Goal: Task Accomplishment & Management: Manage account settings

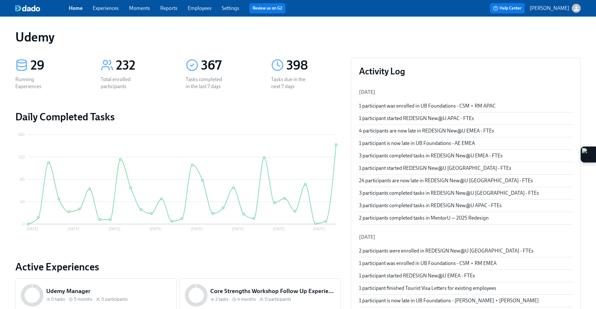
click at [414, 144] on div "1 participant is now late in UB Foundations - AE EMEA" at bounding box center [466, 143] width 214 height 7
click at [103, 11] on span "Experiences" at bounding box center [106, 8] width 26 height 7
click at [102, 9] on link "Experiences" at bounding box center [106, 8] width 26 height 6
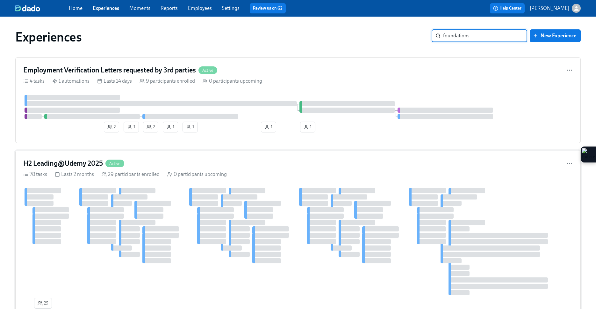
type input "foundations"
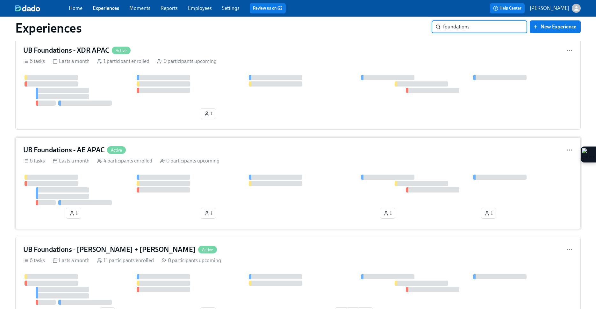
scroll to position [219, 0]
click at [210, 264] on div "UB Foundations - [PERSON_NAME] + LATAM Active 6 tasks Lasts a month 11 particip…" at bounding box center [298, 282] width 566 height 92
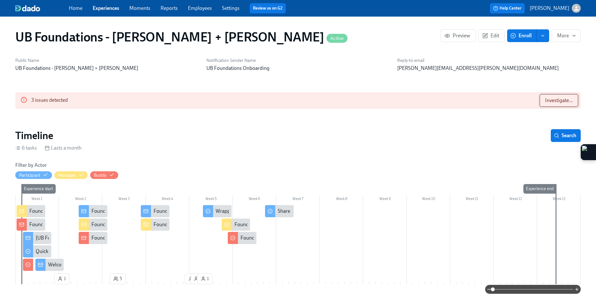
click at [555, 104] on button "Investigate..." at bounding box center [559, 100] width 39 height 13
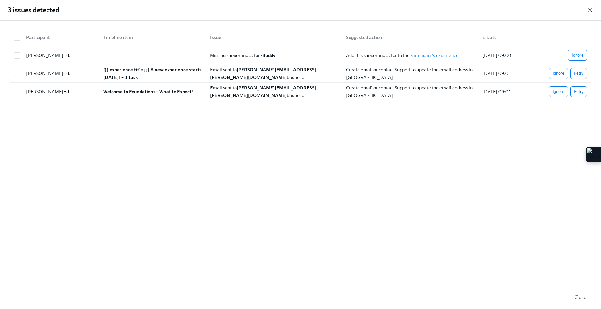
click at [591, 10] on icon "button" at bounding box center [590, 10] width 6 height 6
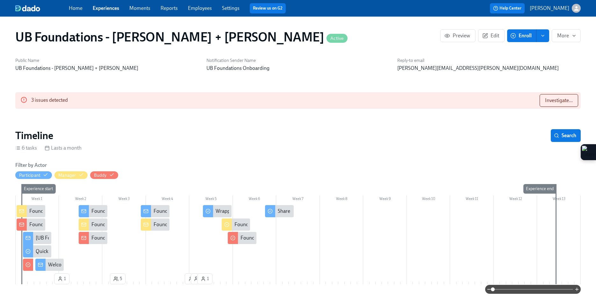
click at [518, 38] on span "Enroll" at bounding box center [522, 36] width 20 height 6
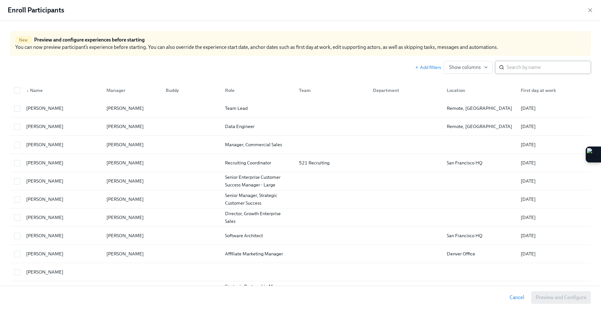
click at [536, 71] on input "search" at bounding box center [549, 67] width 84 height 13
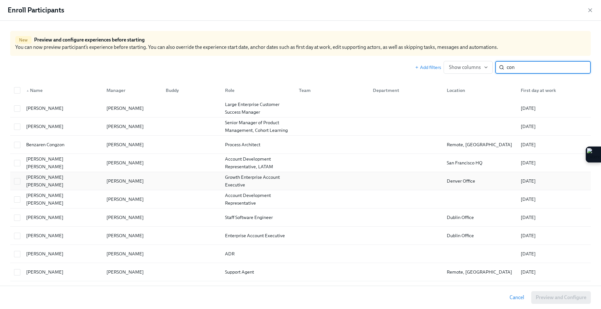
type input "con"
click at [258, 179] on div "Growth Enterprise Account Executive" at bounding box center [257, 180] width 71 height 15
checkbox input "true"
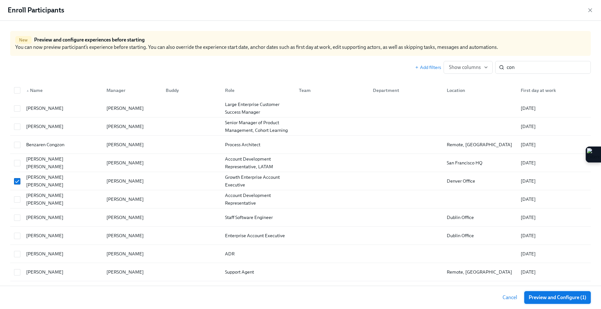
click at [559, 302] on button "Preview and Configure (1)" at bounding box center [557, 297] width 67 height 13
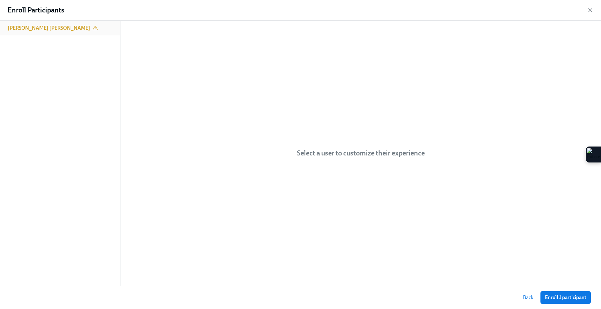
click at [53, 19] on div "Enroll Participants" at bounding box center [300, 10] width 601 height 21
click at [93, 27] on icon at bounding box center [95, 27] width 5 height 5
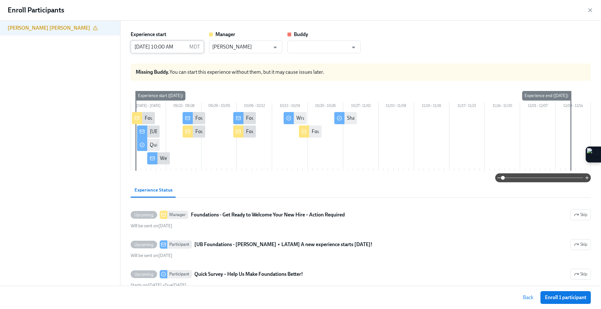
click at [146, 45] on input "[DATE] 10:00 AM" at bounding box center [159, 46] width 56 height 13
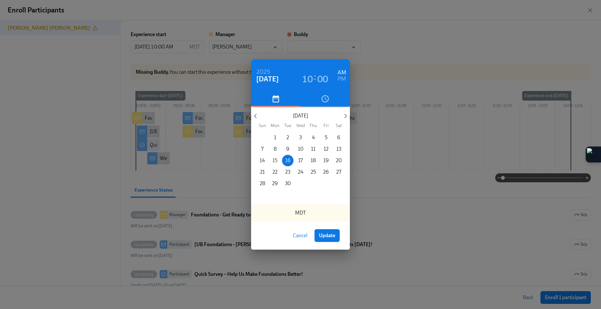
click at [276, 160] on p "15" at bounding box center [275, 160] width 5 height 7
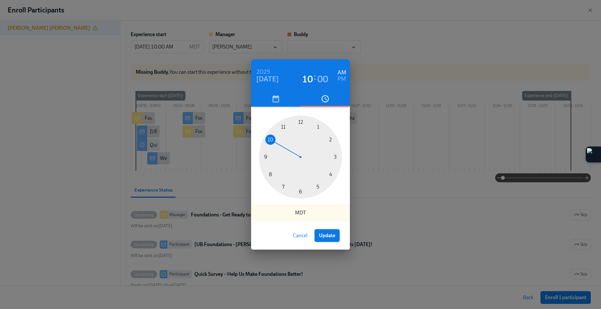
click at [335, 236] on span "Update" at bounding box center [327, 235] width 16 height 6
type input "[DATE] 10:00 AM"
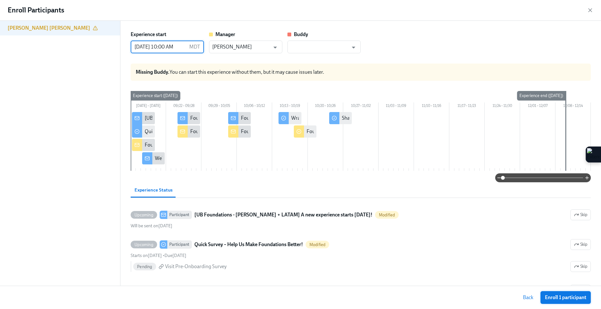
click at [554, 297] on span "Enroll 1 participant" at bounding box center [565, 297] width 41 height 6
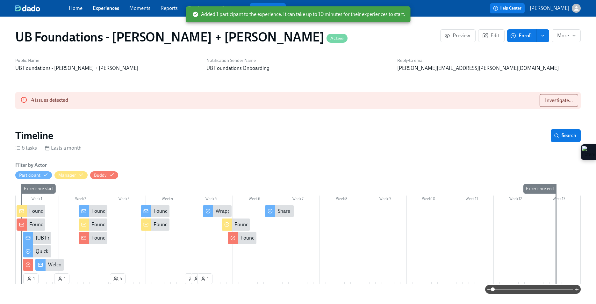
scroll to position [0, 2916]
click at [555, 97] on span "Investigate..." at bounding box center [559, 100] width 28 height 6
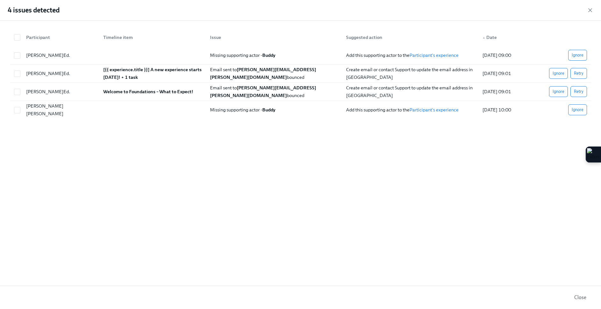
click at [585, 8] on div "4 issues detected" at bounding box center [300, 10] width 601 height 21
click at [588, 9] on icon "button" at bounding box center [590, 10] width 6 height 6
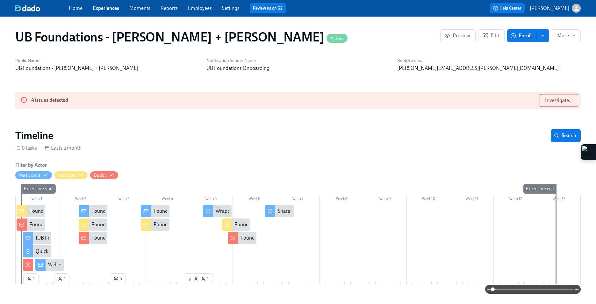
click at [96, 9] on link "Experiences" at bounding box center [106, 8] width 26 height 6
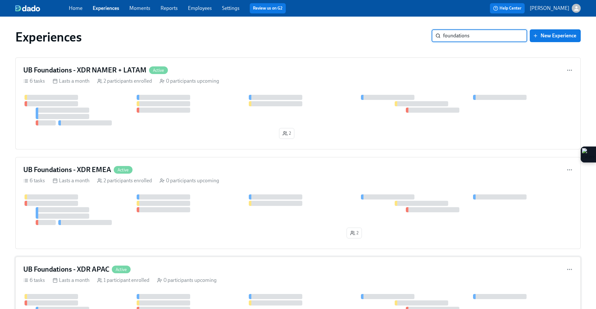
type input "foundations"
click at [191, 269] on div "UB Foundations - XDR APAC Active" at bounding box center [298, 269] width 550 height 10
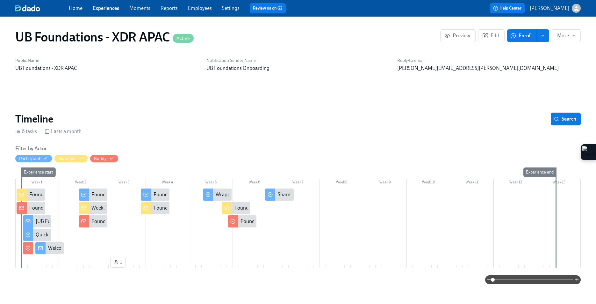
scroll to position [0, 336]
click at [519, 40] on button "Enroll" at bounding box center [521, 35] width 29 height 13
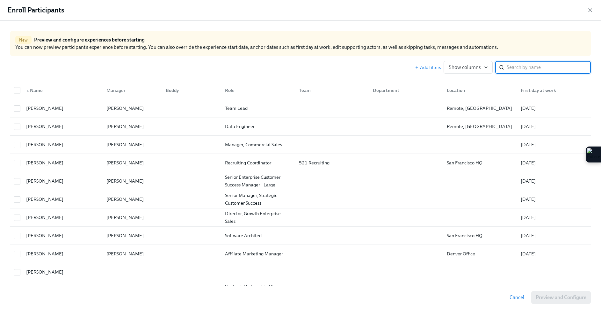
click at [507, 71] on input "search" at bounding box center [549, 67] width 84 height 13
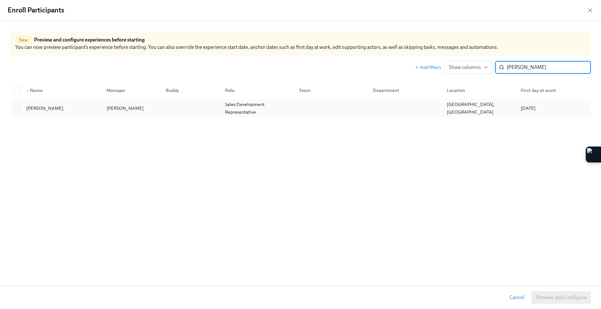
type input "[PERSON_NAME]"
click at [282, 105] on div "Sales Development Representative" at bounding box center [257, 107] width 71 height 15
checkbox input "true"
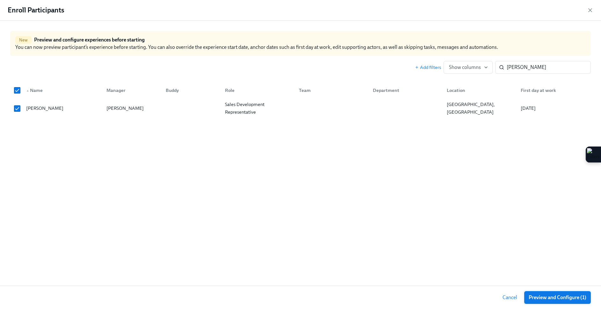
click at [554, 293] on button "Preview and Configure (1)" at bounding box center [557, 297] width 67 height 13
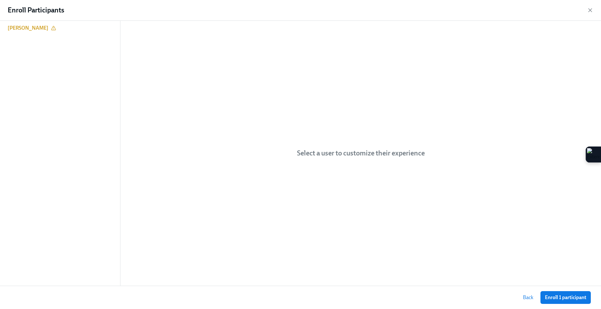
click at [554, 293] on button "Enroll 1 participant" at bounding box center [566, 297] width 50 height 13
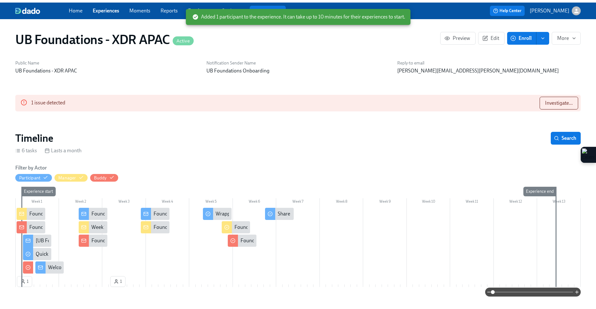
scroll to position [0, 837]
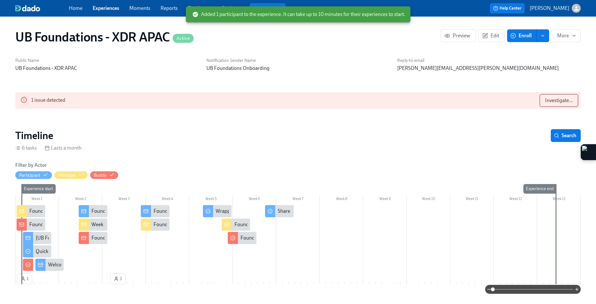
click at [108, 8] on link "Experiences" at bounding box center [106, 8] width 26 height 6
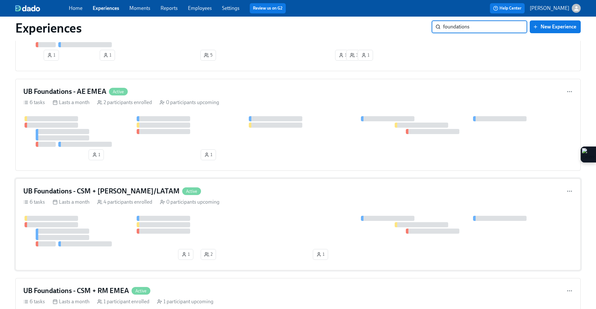
scroll to position [578, 0]
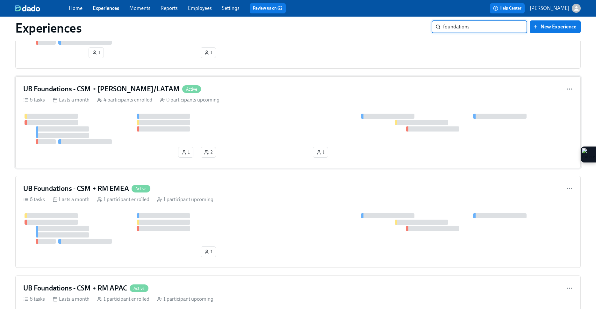
type input "foundations"
click at [239, 127] on div at bounding box center [298, 128] width 550 height 31
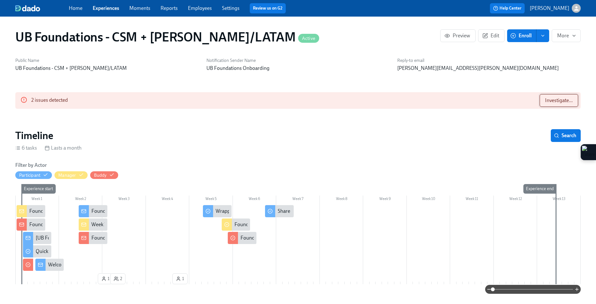
scroll to position [0, 1005]
click at [552, 97] on button "Investigate..." at bounding box center [559, 100] width 39 height 13
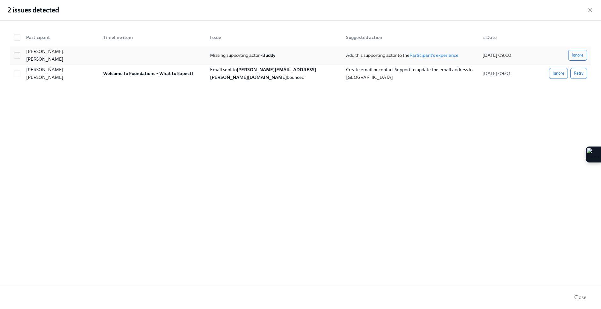
click at [45, 55] on div "[PERSON_NAME] [PERSON_NAME]" at bounding box center [61, 54] width 75 height 15
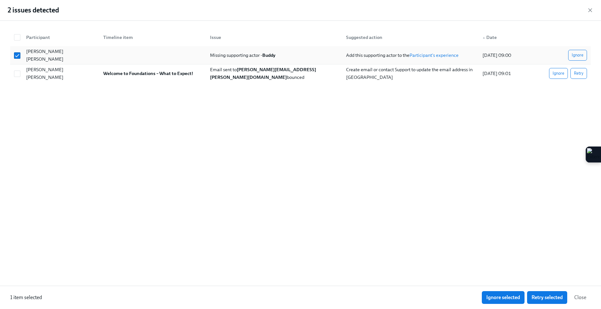
click at [45, 55] on div "[PERSON_NAME] [PERSON_NAME]" at bounding box center [61, 54] width 75 height 15
checkbox input "false"
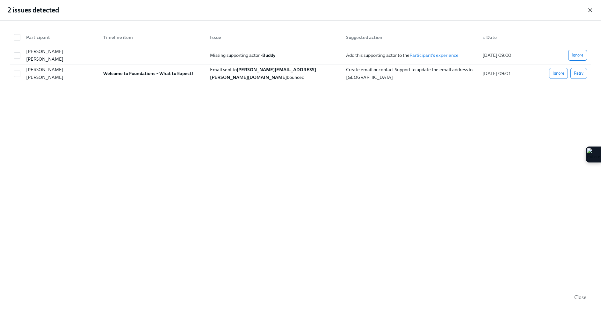
click at [591, 12] on icon "button" at bounding box center [590, 10] width 6 height 6
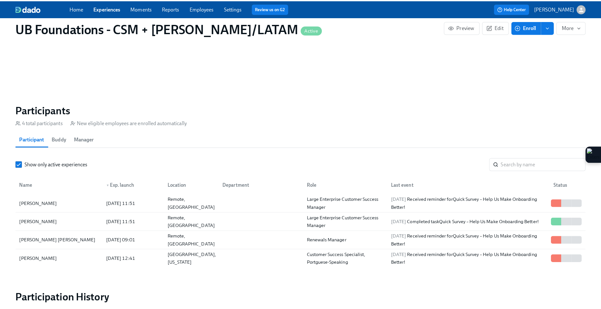
scroll to position [429, 0]
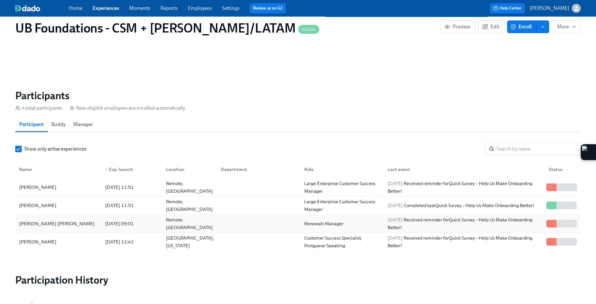
click at [490, 227] on div "[DATE] Received reminder for Quick Survey – Help Us Make Onboarding Better!" at bounding box center [464, 223] width 159 height 15
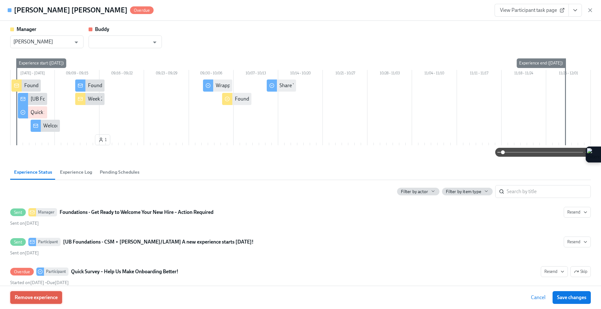
click at [53, 300] on span "Remove experience" at bounding box center [36, 297] width 43 height 6
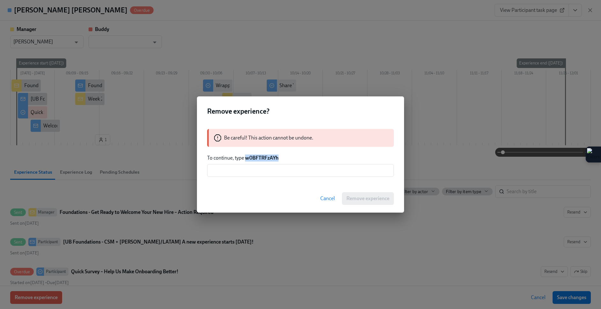
drag, startPoint x: 280, startPoint y: 158, endPoint x: 245, endPoint y: 158, distance: 35.1
click at [245, 158] on p "To continue, type w0BFTRFzAYh" at bounding box center [300, 157] width 187 height 7
copy strong "w0BFTRFzAYh"
click at [238, 171] on input "text" at bounding box center [300, 170] width 187 height 13
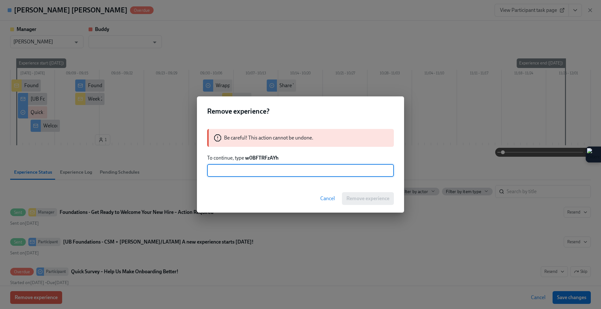
paste input "w0BFTRFzAYh"
type input "w0BFTRFzAYh"
click at [378, 196] on span "Remove experience" at bounding box center [367, 198] width 43 height 6
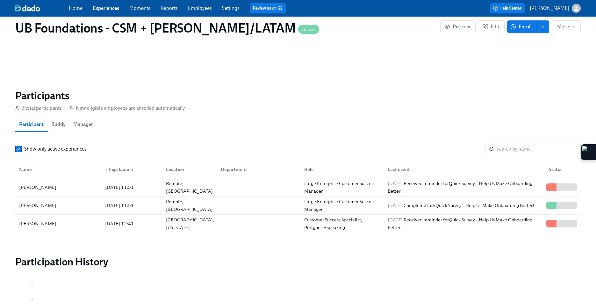
click at [512, 30] on span "Enroll" at bounding box center [522, 27] width 20 height 6
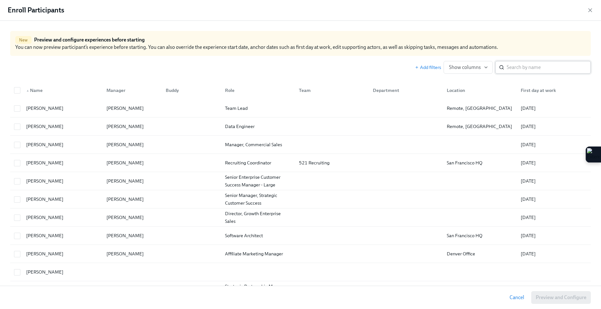
click at [507, 69] on input "search" at bounding box center [549, 67] width 84 height 13
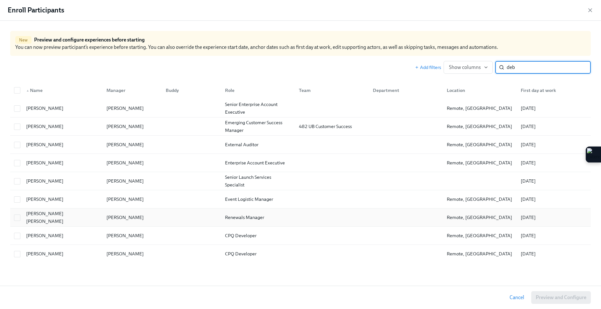
type input "deb"
click at [254, 221] on div "Renewals Manager" at bounding box center [244, 217] width 44 height 8
checkbox input "true"
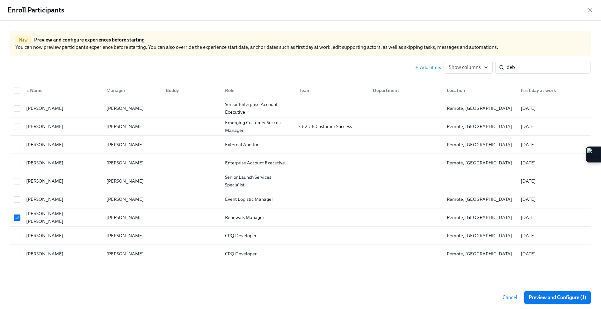
click at [535, 295] on span "Preview and Configure (1)" at bounding box center [558, 297] width 58 height 6
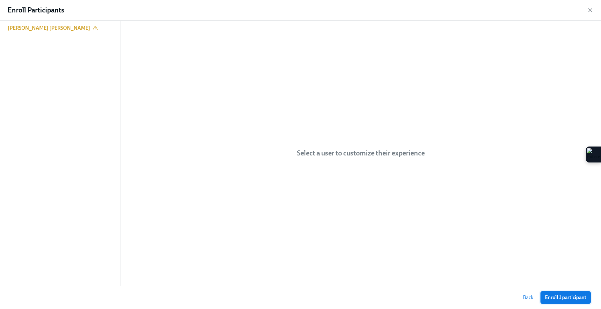
click at [553, 295] on span "Enroll 1 participant" at bounding box center [565, 297] width 41 height 6
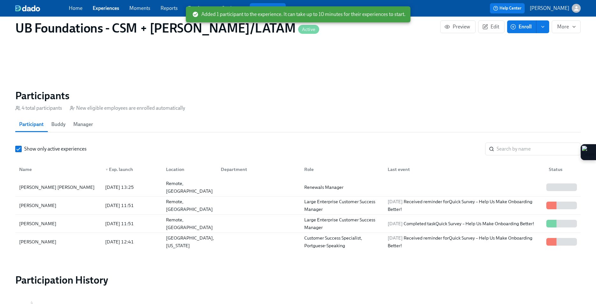
scroll to position [0, 1645]
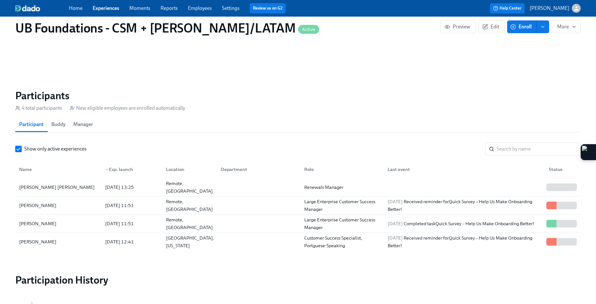
click at [101, 6] on link "Experiences" at bounding box center [106, 8] width 26 height 6
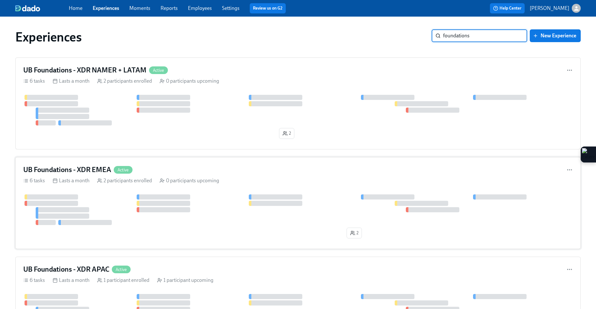
type input "foundations"
click at [226, 174] on div "UB Foundations - XDR EMEA Active" at bounding box center [298, 170] width 550 height 10
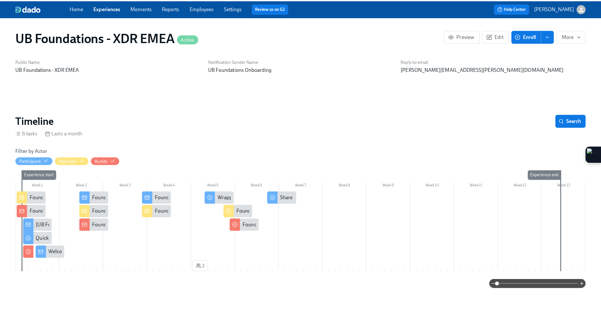
scroll to position [0, 235]
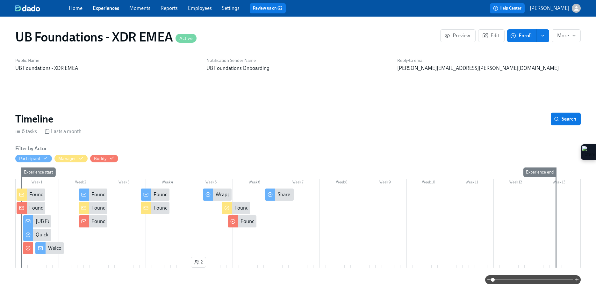
click at [519, 37] on span "Enroll" at bounding box center [522, 36] width 20 height 6
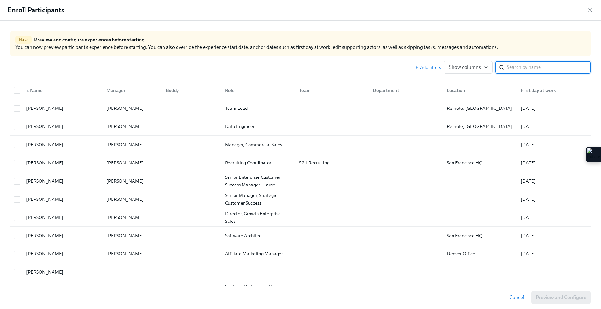
click at [507, 63] on input "search" at bounding box center [549, 67] width 84 height 13
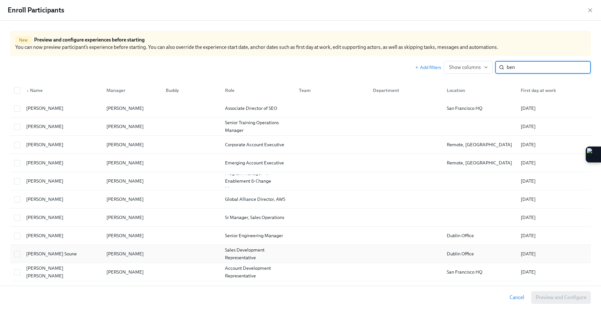
type input "ben"
click at [69, 248] on div "[PERSON_NAME] Soune" at bounding box center [61, 253] width 80 height 13
checkbox input "true"
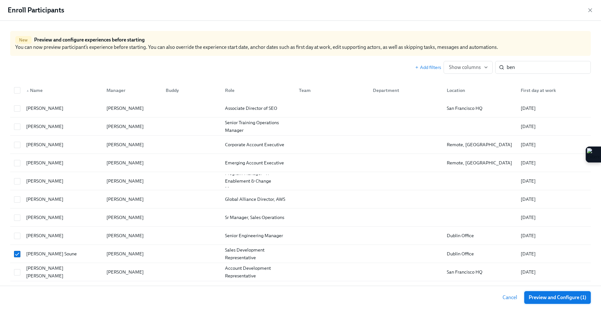
click at [562, 297] on span "Preview and Configure (1)" at bounding box center [558, 297] width 58 height 6
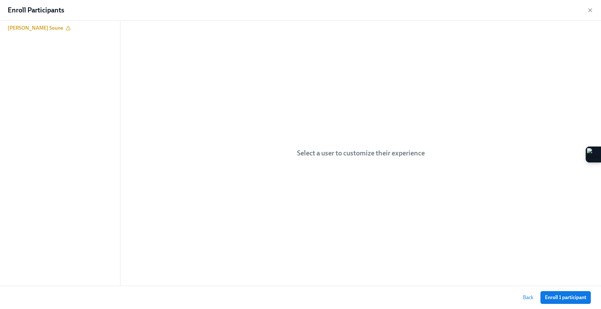
click at [562, 297] on span "Enroll 1 participant" at bounding box center [565, 297] width 41 height 6
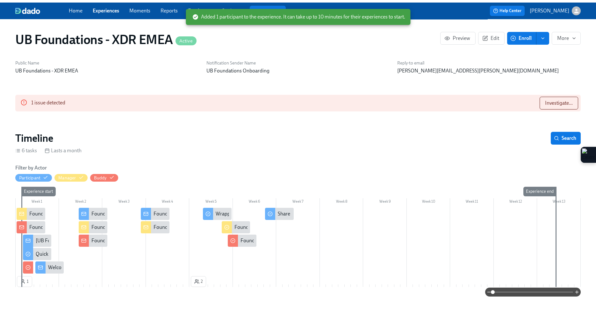
scroll to position [0, 736]
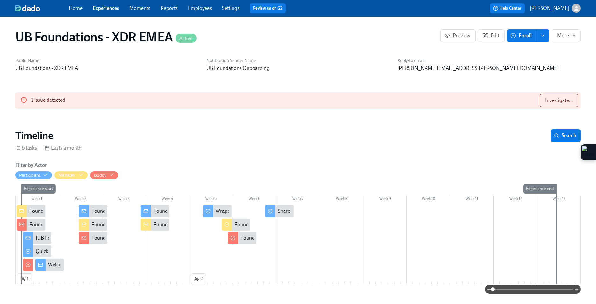
click at [110, 4] on div "Home Experiences Moments Reports Employees Settings Review us on G2" at bounding box center [197, 8] width 256 height 10
click at [109, 7] on link "Experiences" at bounding box center [106, 8] width 26 height 6
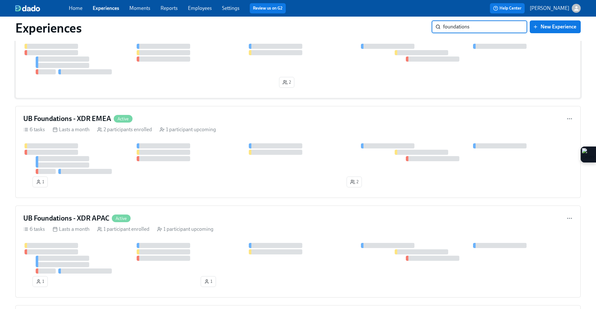
scroll to position [37, 0]
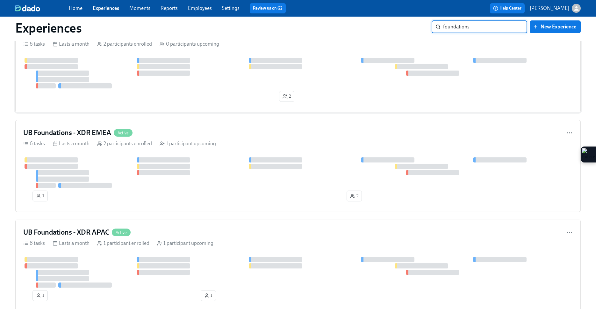
type input "foundations"
click at [202, 66] on div at bounding box center [298, 73] width 550 height 31
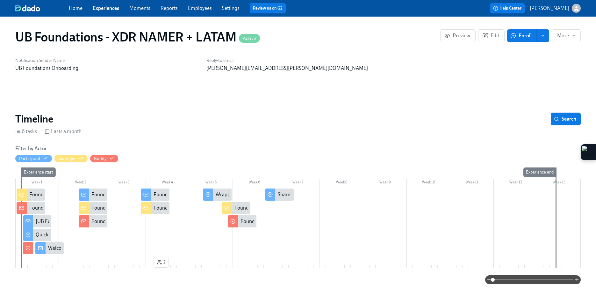
scroll to position [0, 235]
click at [515, 36] on icon "button" at bounding box center [514, 36] width 6 height 6
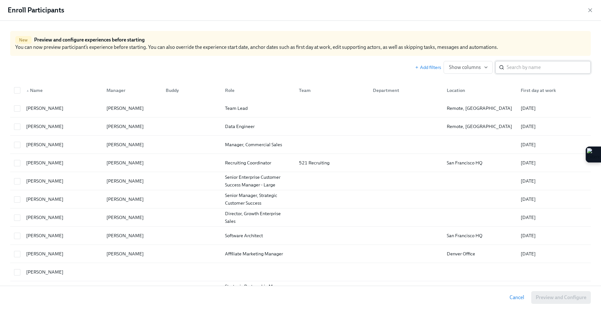
click at [529, 67] on input "search" at bounding box center [549, 67] width 84 height 13
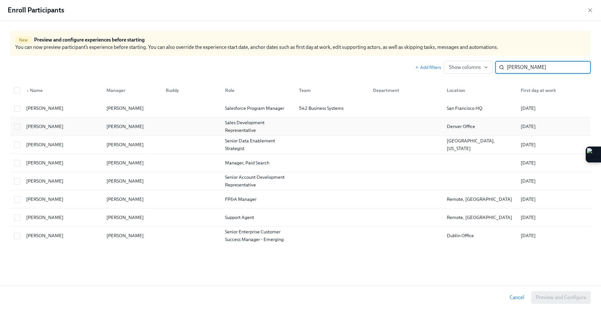
type input "[PERSON_NAME]"
click at [238, 129] on div "Sales Development Representative" at bounding box center [257, 126] width 71 height 15
checkbox input "true"
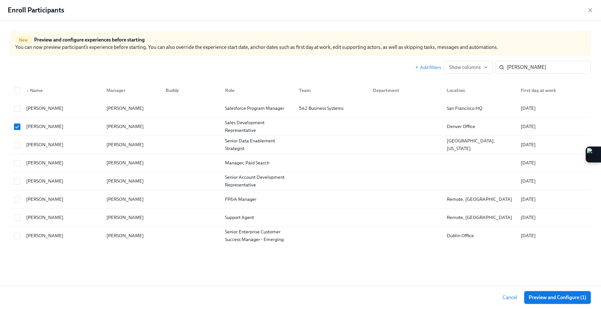
click at [568, 295] on span "Preview and Configure (1)" at bounding box center [558, 297] width 58 height 6
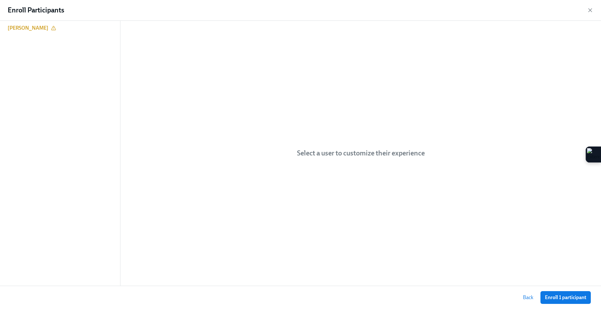
click at [568, 295] on span "Enroll 1 participant" at bounding box center [565, 297] width 41 height 6
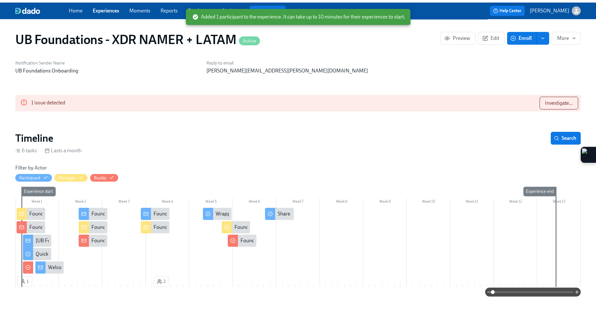
scroll to position [0, 736]
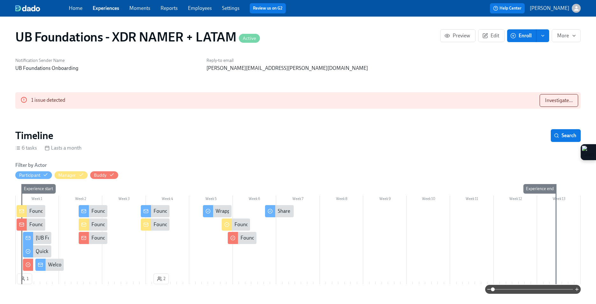
click at [98, 8] on link "Experiences" at bounding box center [106, 8] width 26 height 6
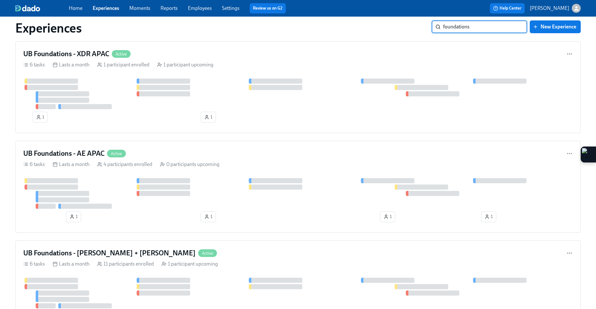
scroll to position [251, 0]
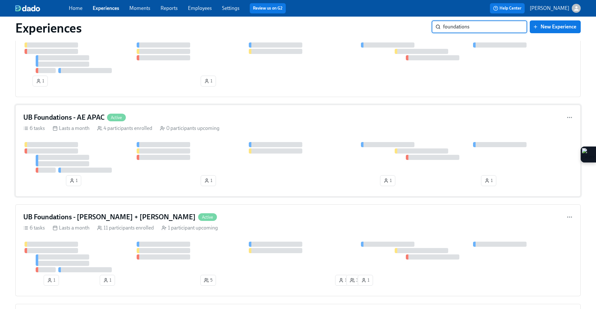
type input "foundations"
click at [196, 136] on div "UB Foundations - AE APAC Active 6 tasks Lasts a month 4 participants enrolled 0…" at bounding box center [298, 151] width 566 height 92
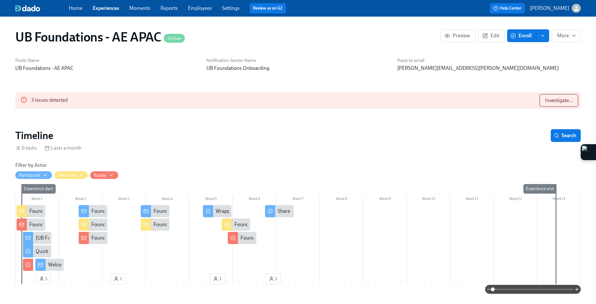
click at [523, 39] on button "Enroll" at bounding box center [521, 35] width 29 height 13
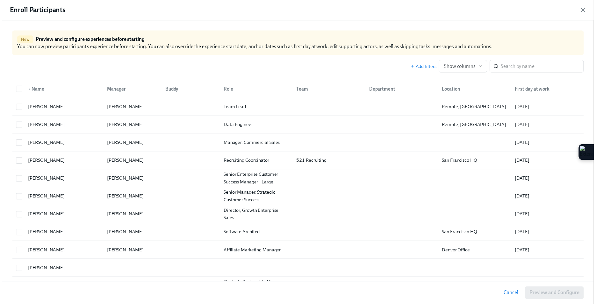
scroll to position [0, 1710]
click at [507, 65] on input "search" at bounding box center [549, 67] width 84 height 13
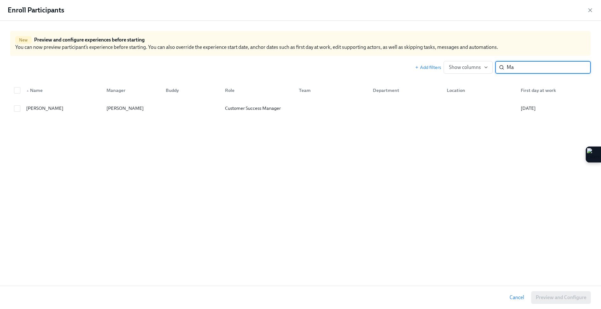
type input "M"
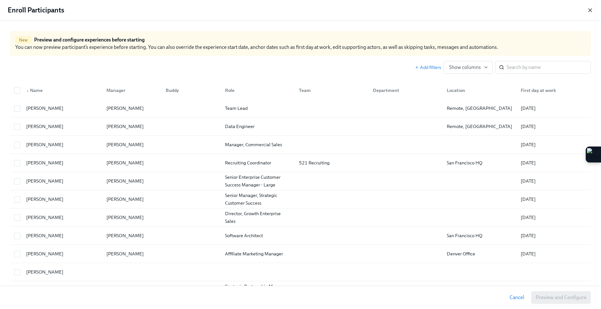
click at [592, 9] on icon "button" at bounding box center [590, 10] width 6 height 6
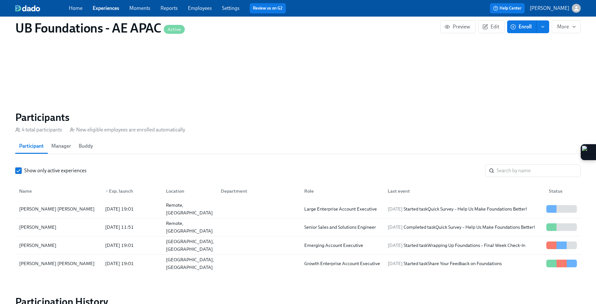
scroll to position [506, 0]
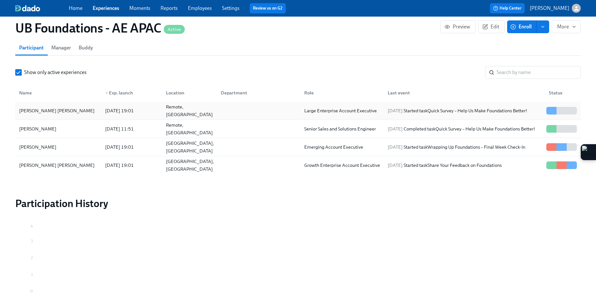
click at [136, 107] on div "[DATE] 19:01" at bounding box center [120, 111] width 34 height 8
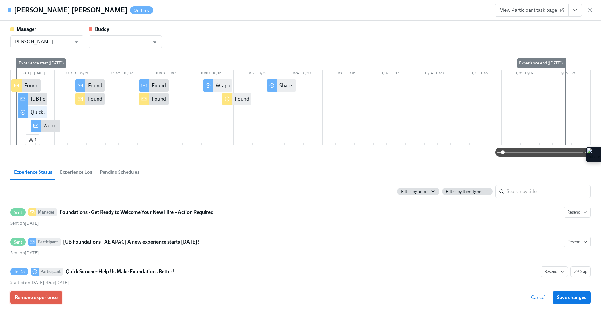
click at [52, 297] on span "Remove experience" at bounding box center [36, 297] width 43 height 6
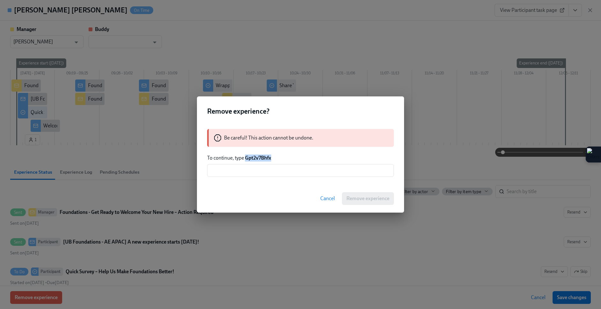
drag, startPoint x: 283, startPoint y: 158, endPoint x: 246, endPoint y: 157, distance: 36.7
click at [246, 157] on p "To continue, type Gpt2v7Bhfx" at bounding box center [300, 157] width 187 height 7
copy strong "Gpt2v7Bhfx"
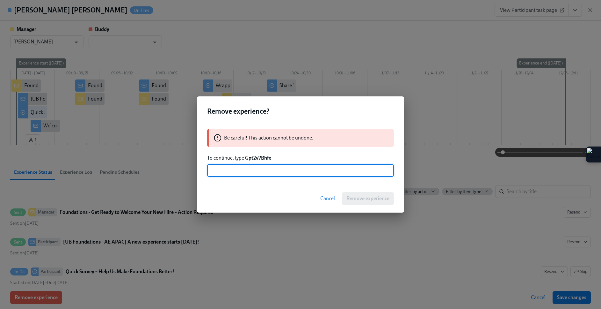
click at [226, 171] on input "text" at bounding box center [300, 170] width 187 height 13
paste input "Gpt2v7Bhfx"
type input "Gpt2v7Bhfx"
click at [385, 203] on button "Remove experience" at bounding box center [368, 198] width 52 height 13
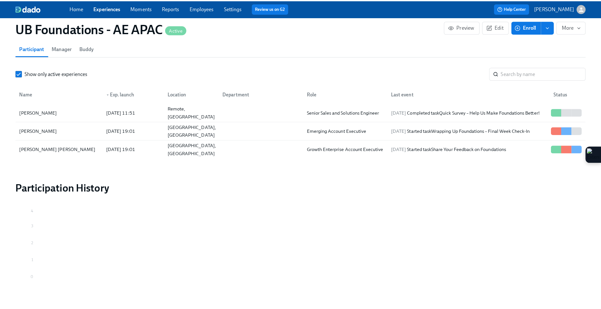
scroll to position [0, 1746]
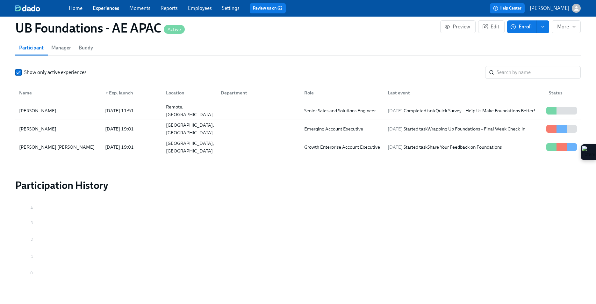
click at [516, 29] on span "Enroll" at bounding box center [522, 27] width 20 height 6
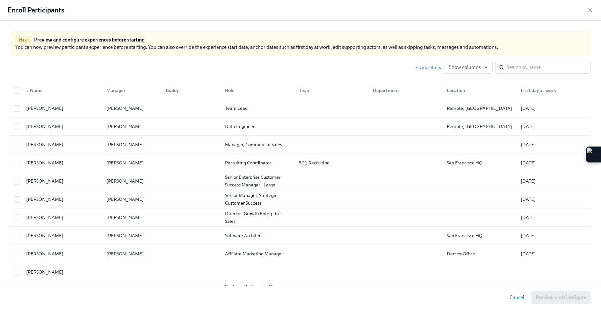
click at [514, 59] on div "Add filters Show columns ​" at bounding box center [300, 65] width 581 height 18
click at [513, 64] on input "search" at bounding box center [549, 67] width 84 height 13
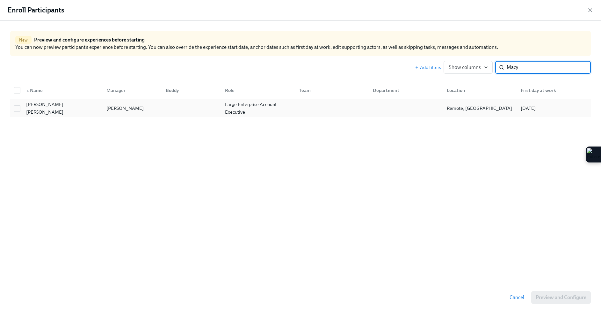
type input "Macy"
click at [204, 108] on div at bounding box center [190, 108] width 59 height 13
checkbox input "true"
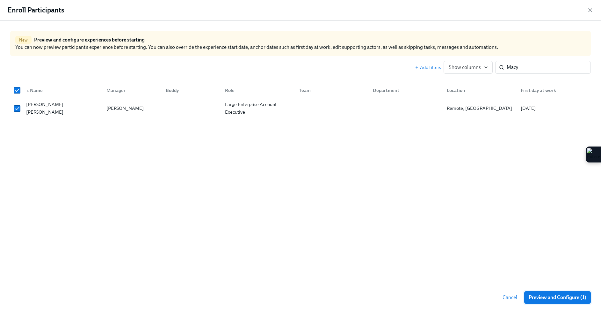
click at [543, 295] on span "Preview and Configure (1)" at bounding box center [558, 297] width 58 height 6
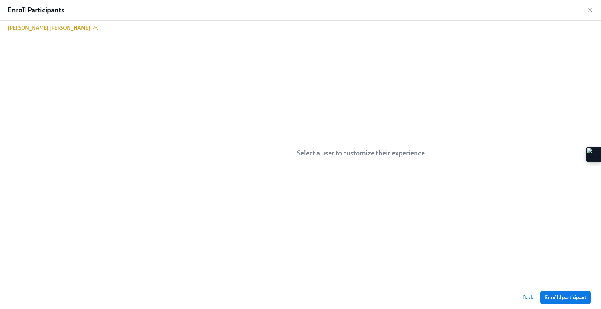
click at [543, 295] on button "Enroll 1 participant" at bounding box center [566, 297] width 50 height 13
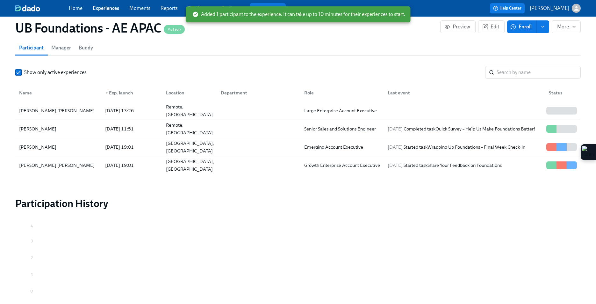
scroll to position [0, 2350]
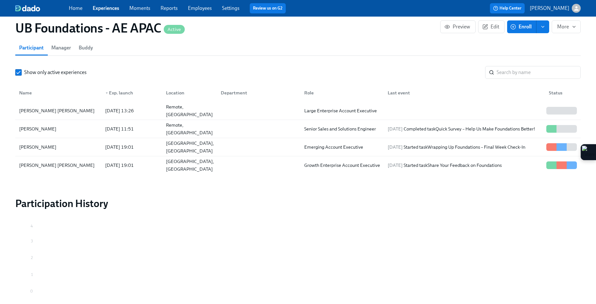
click at [116, 9] on link "Experiences" at bounding box center [106, 8] width 26 height 6
